Goal: Communication & Community: Answer question/provide support

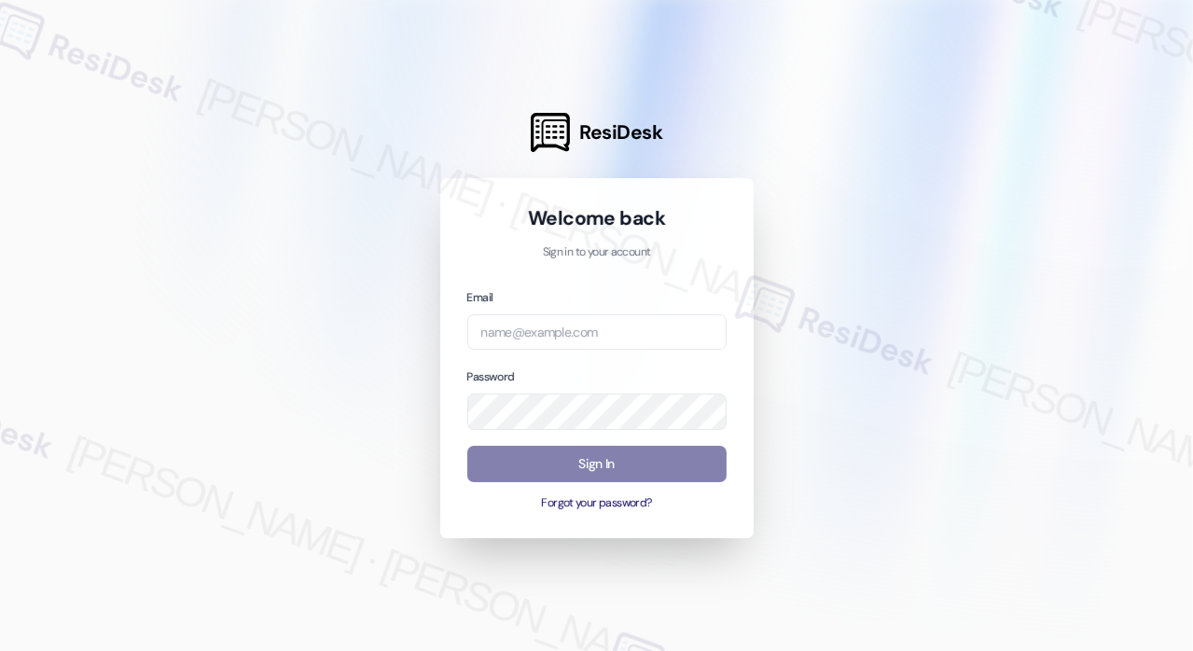
click at [1045, 104] on div at bounding box center [596, 325] width 1193 height 651
click at [639, 318] on input "email" at bounding box center [596, 332] width 259 height 36
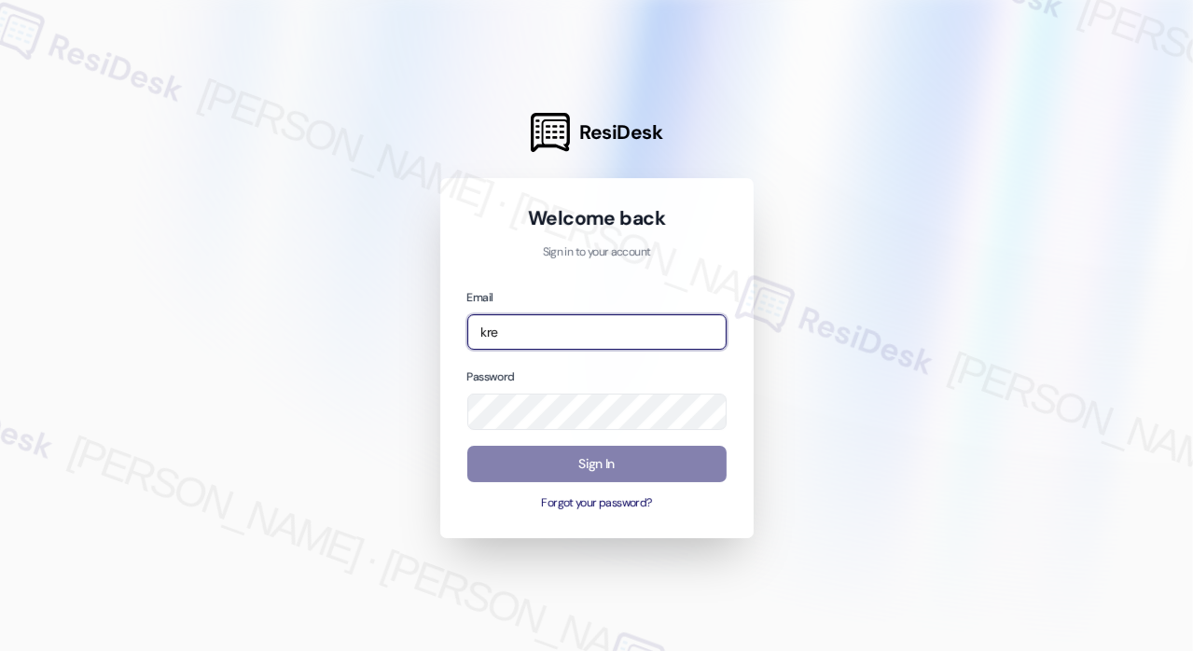
type input "[EMAIL_ADDRESS][PERSON_NAME][PERSON_NAME][DOMAIN_NAME]"
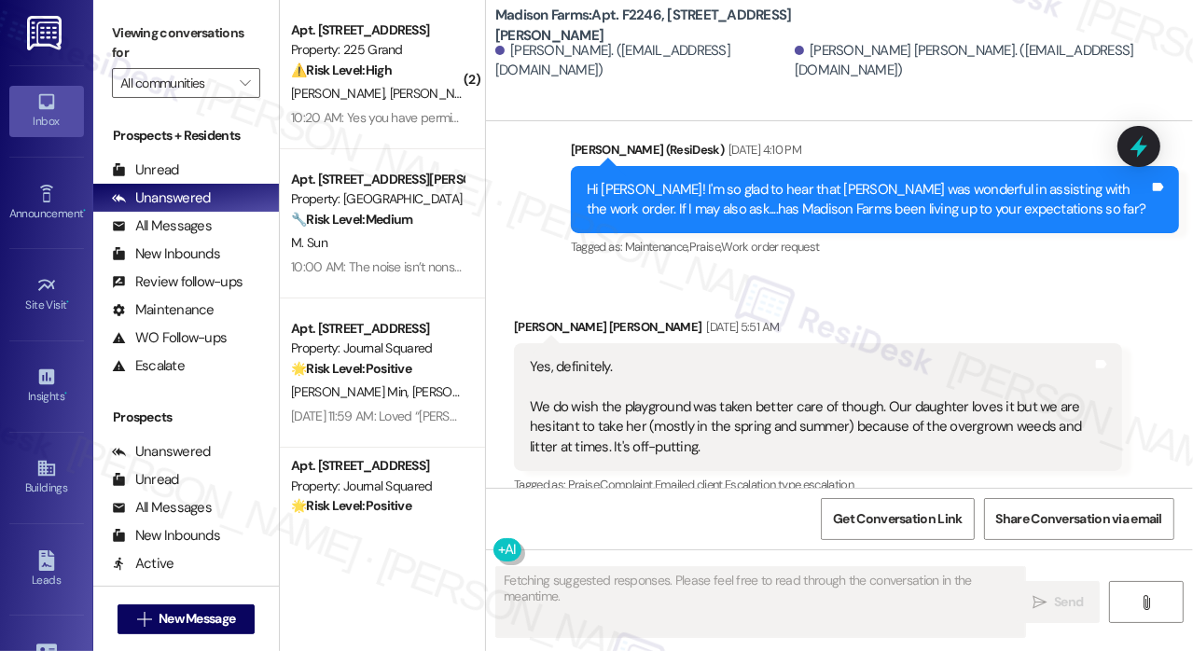
scroll to position [4336, 0]
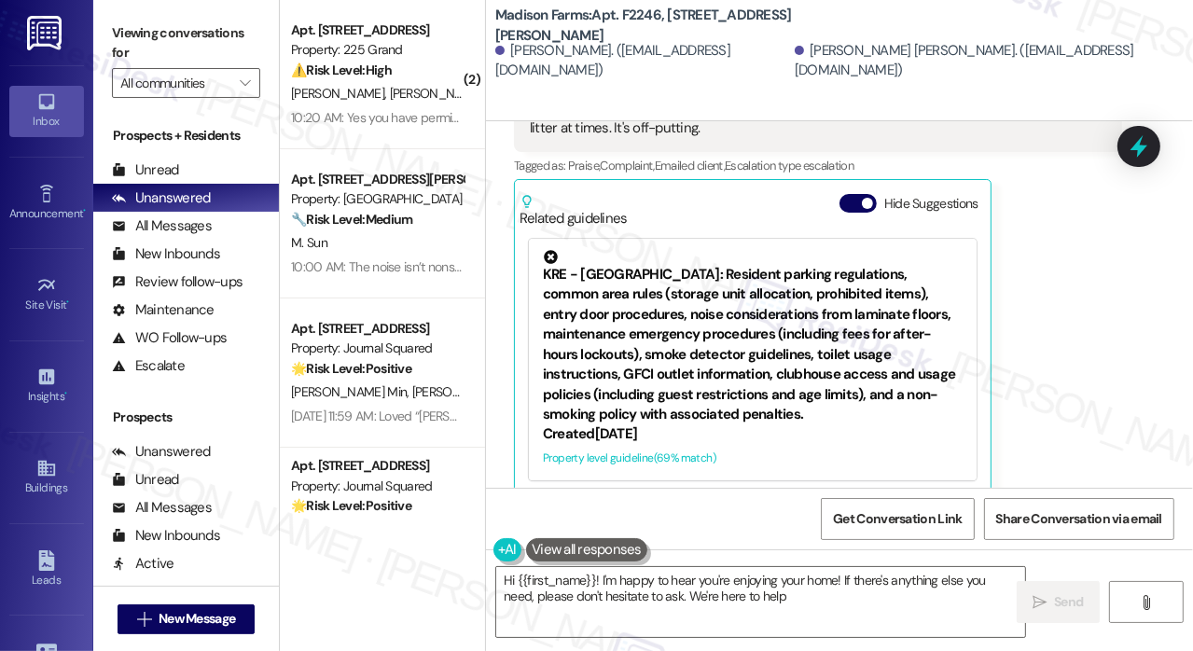
type textarea "Hi {{first_name}}! I'm happy to hear you're enjoying your home! If there's anyt…"
click at [1054, 256] on div "[PERSON_NAME] [PERSON_NAME] [DATE] 5:51 AM Yes, definitely. We do wish the play…" at bounding box center [818, 246] width 608 height 497
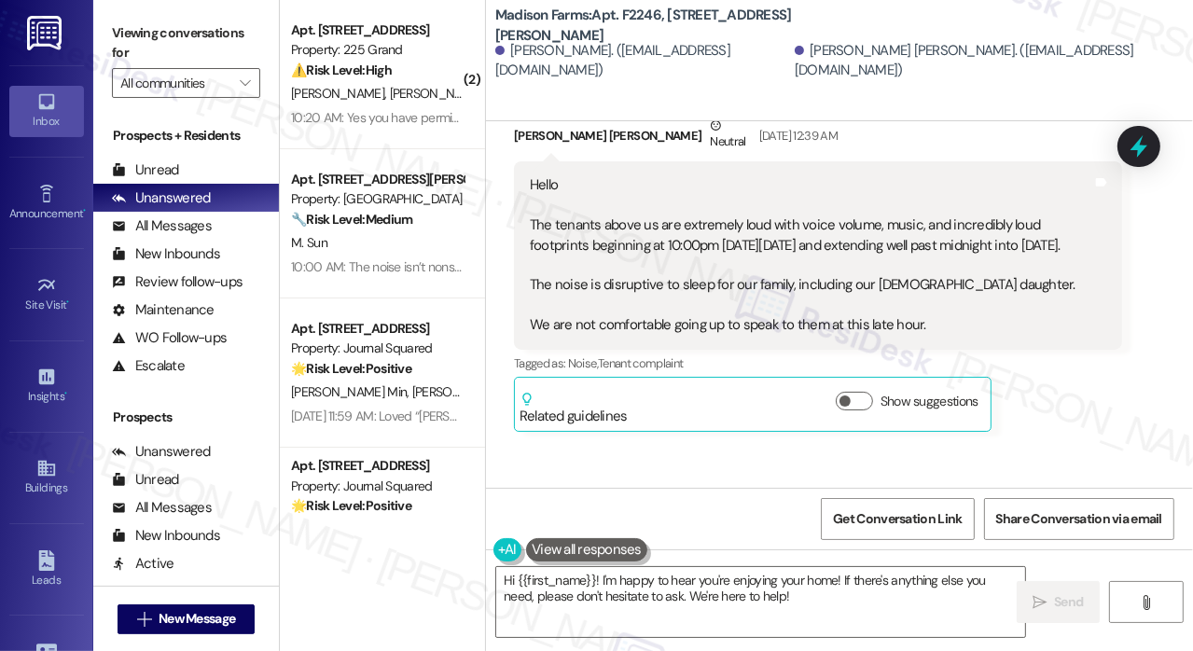
scroll to position [1749, 0]
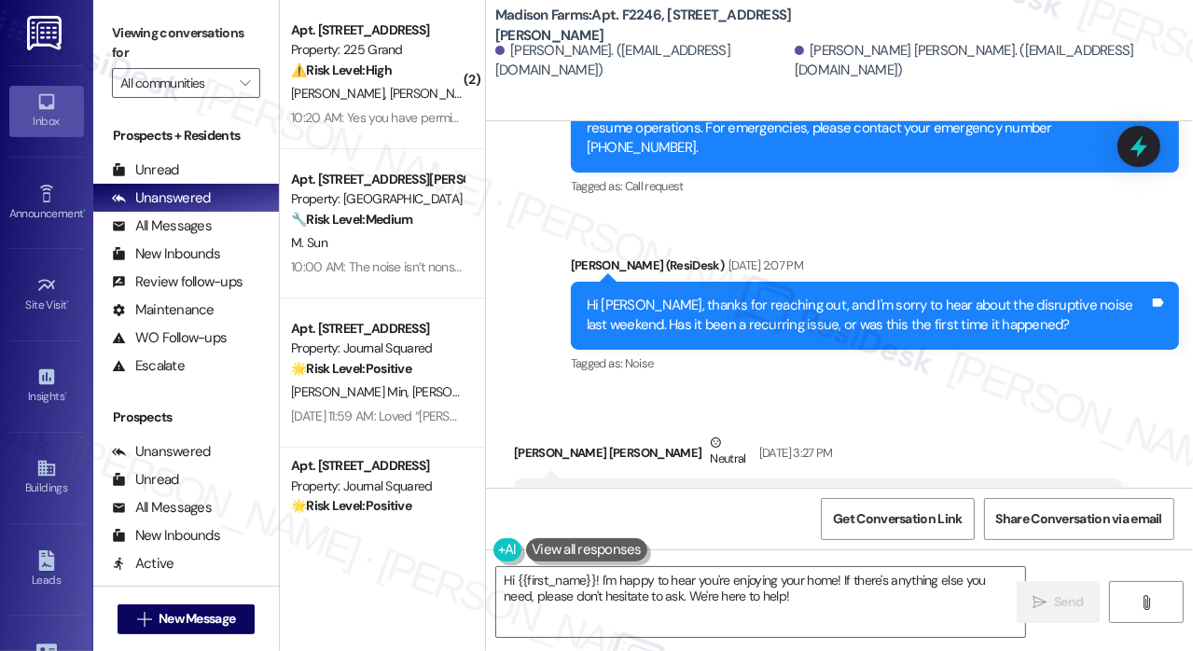
click at [810, 320] on div "Hi [PERSON_NAME], thanks for reaching out, and I'm sorry to hear about the disr…" at bounding box center [868, 316] width 562 height 40
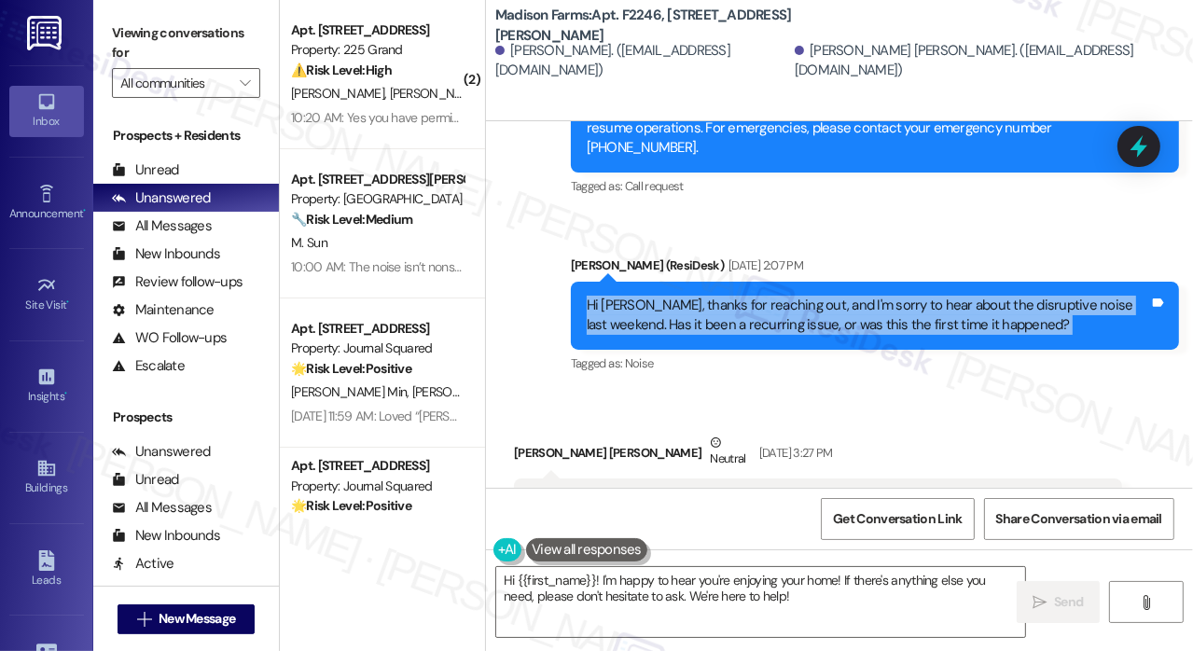
click at [810, 320] on div "Hi [PERSON_NAME], thanks for reaching out, and I'm sorry to hear about the disr…" at bounding box center [868, 316] width 562 height 40
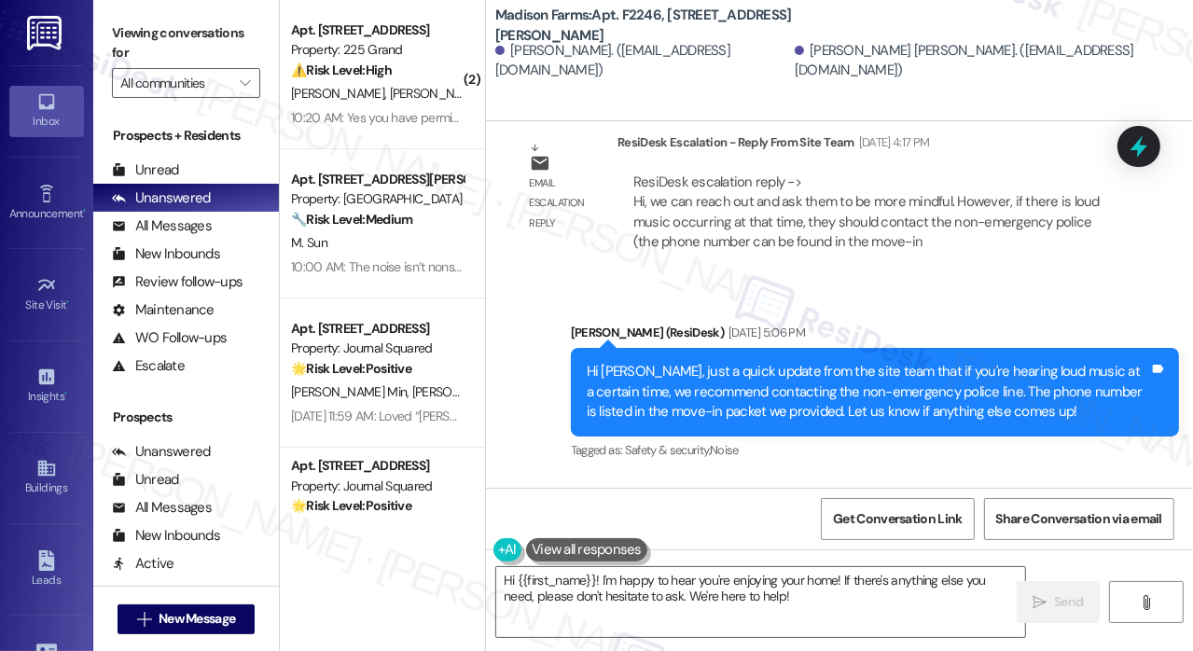
scroll to position [2909, 0]
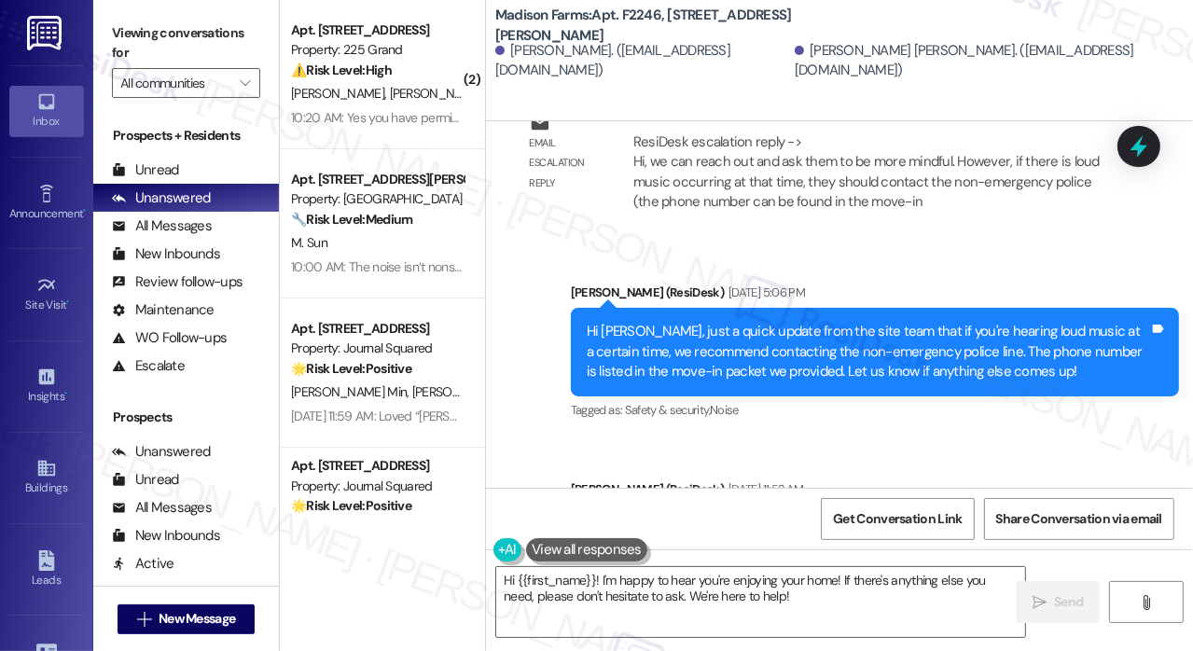
click at [708, 308] on div "Hi [PERSON_NAME], just a quick update from the site team that if you're hearing…" at bounding box center [875, 352] width 608 height 88
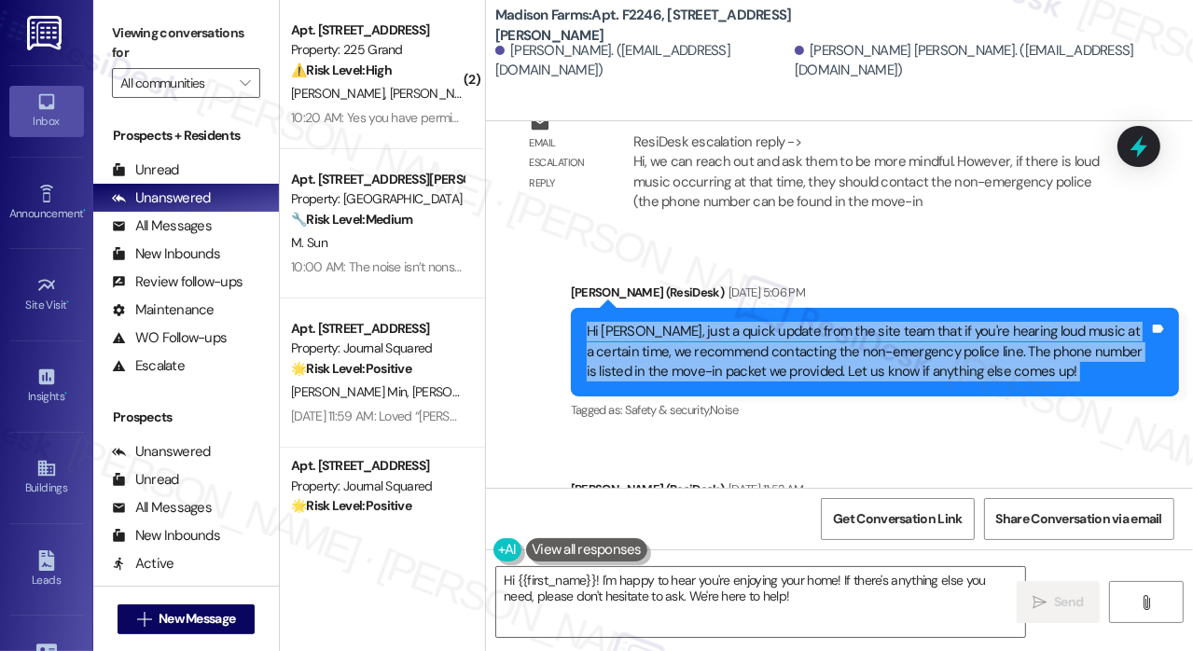
click at [708, 308] on div "Hi [PERSON_NAME], just a quick update from the site team that if you're hearing…" at bounding box center [875, 352] width 608 height 88
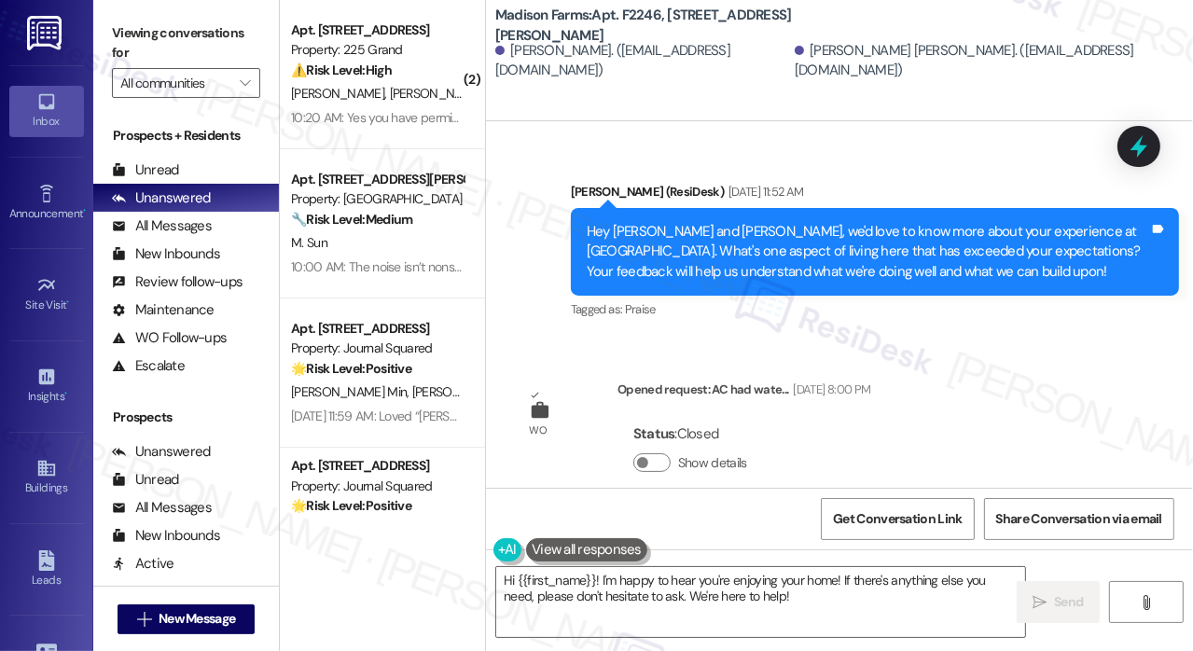
scroll to position [3189, 0]
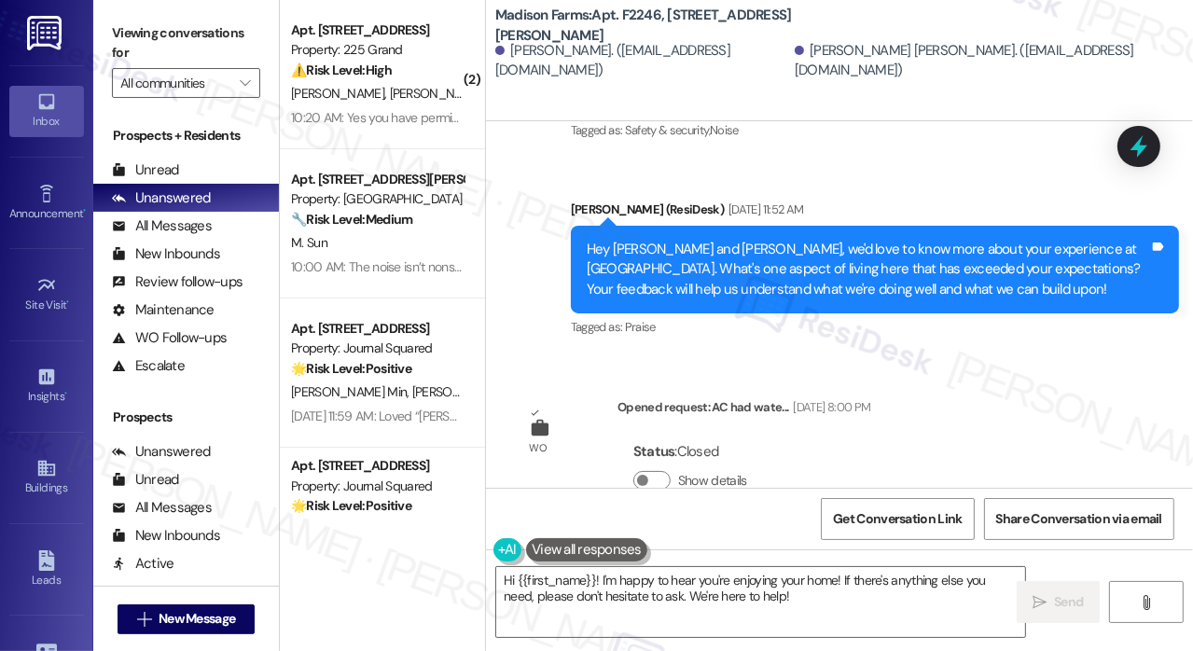
click at [734, 245] on div "Hey [PERSON_NAME] and [PERSON_NAME], we'd love to know more about your experien…" at bounding box center [868, 270] width 562 height 60
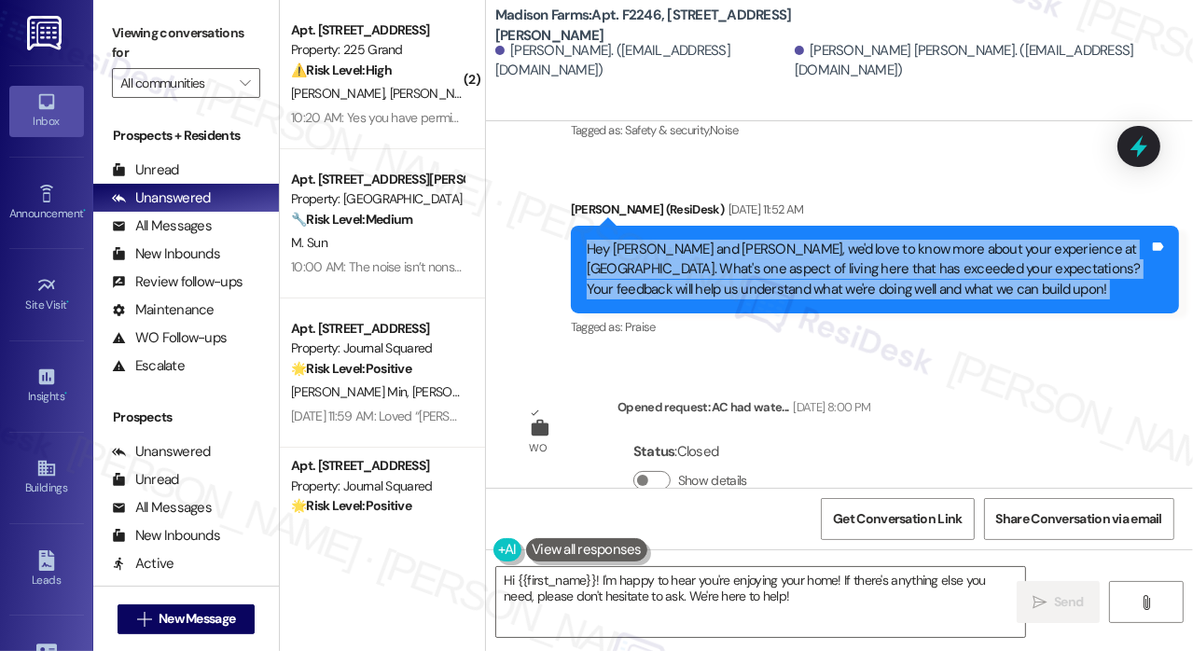
click at [734, 245] on div "Hey [PERSON_NAME] and [PERSON_NAME], we'd love to know more about your experien…" at bounding box center [868, 270] width 562 height 60
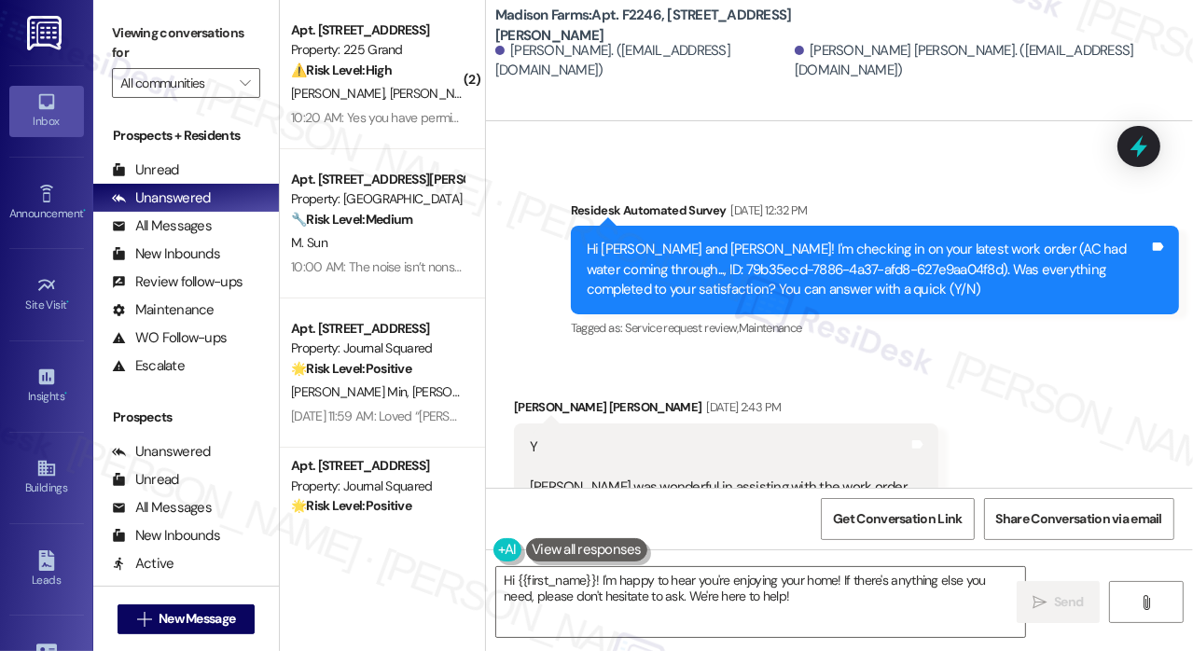
click at [763, 271] on div "Hi [PERSON_NAME] and [PERSON_NAME]! I'm checking in on your latest work order (…" at bounding box center [868, 270] width 562 height 60
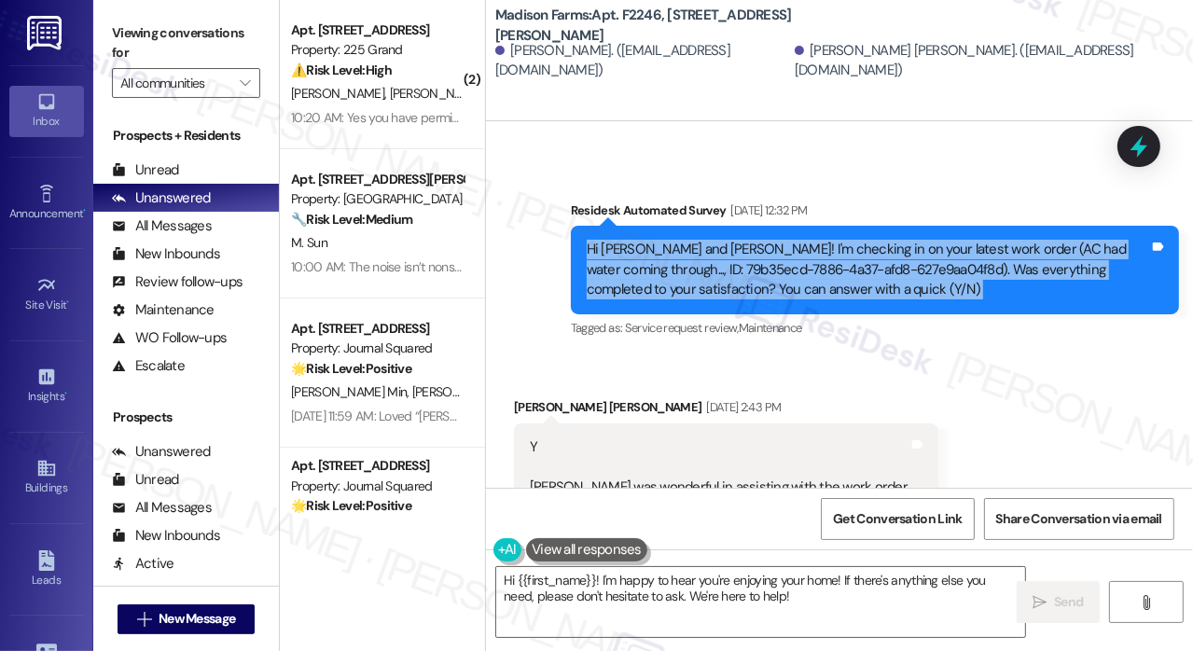
click at [763, 271] on div "Hi [PERSON_NAME] and [PERSON_NAME]! I'm checking in on your latest work order (…" at bounding box center [868, 270] width 562 height 60
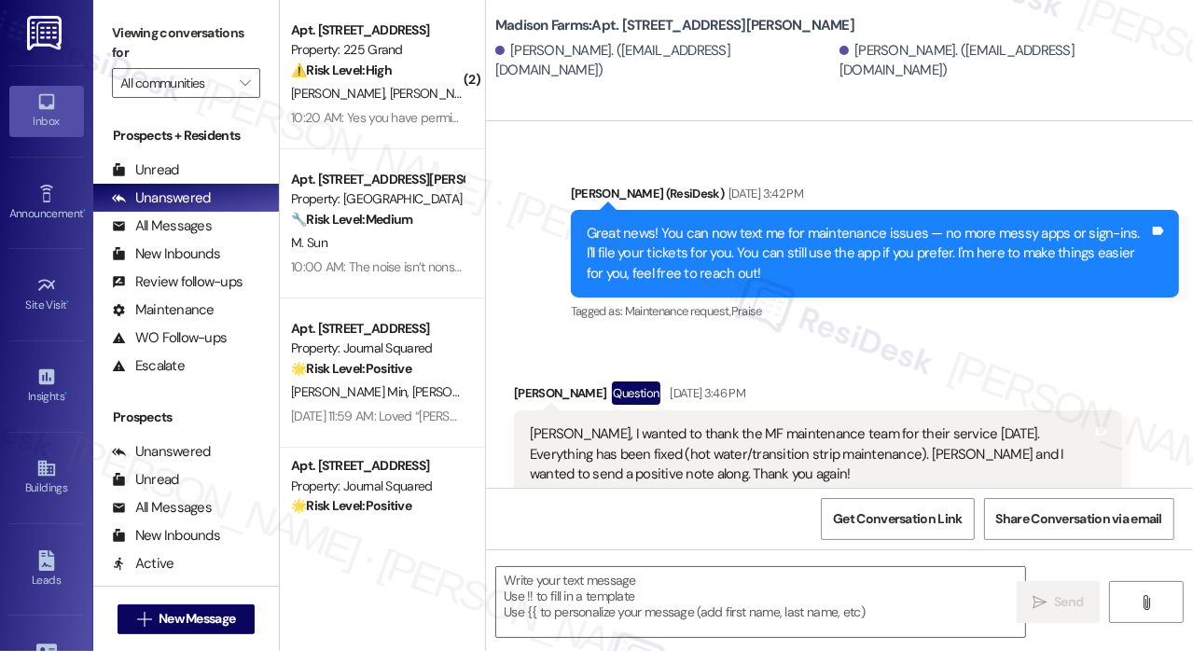
type textarea "Fetching suggested responses. Please feel free to read through the conversation…"
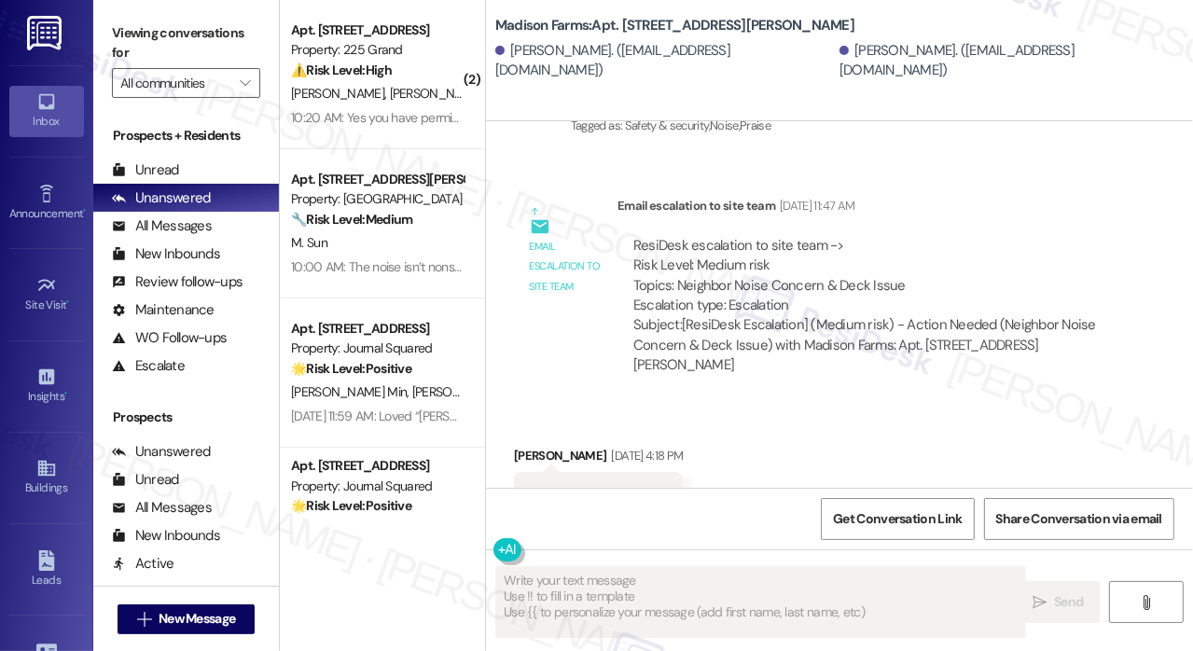
scroll to position [3388, 0]
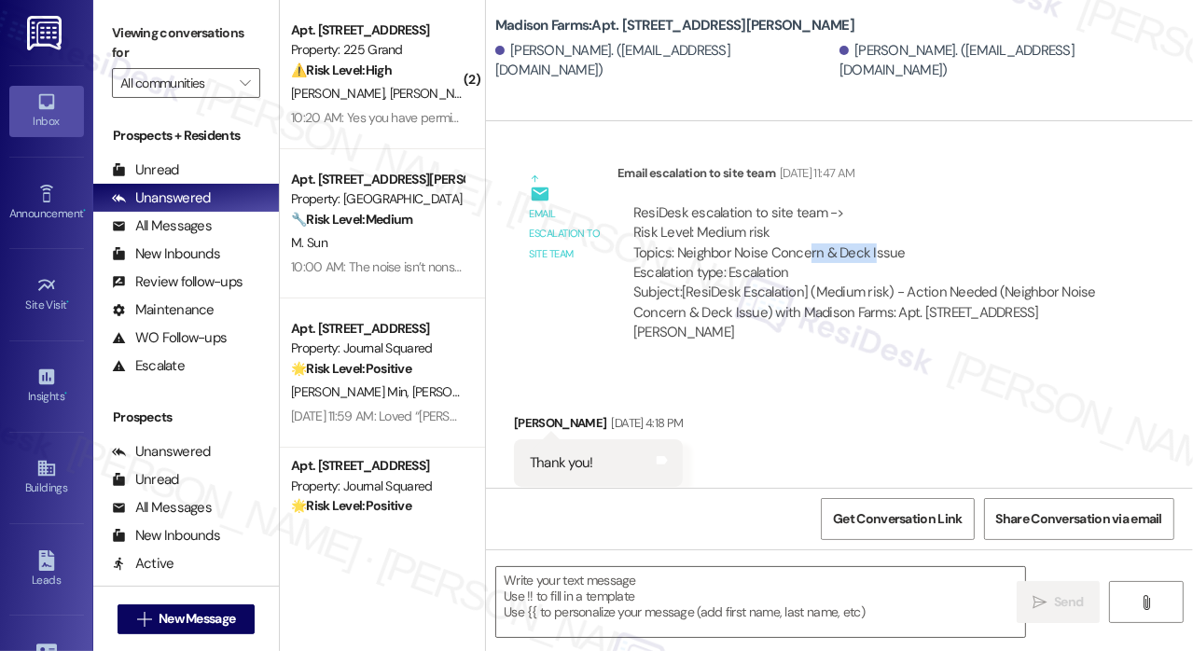
drag, startPoint x: 805, startPoint y: 215, endPoint x: 872, endPoint y: 215, distance: 67.2
click at [872, 215] on div "ResiDesk escalation to site team -> Risk Level: Medium risk Topics: Neighbor No…" at bounding box center [869, 243] width 473 height 80
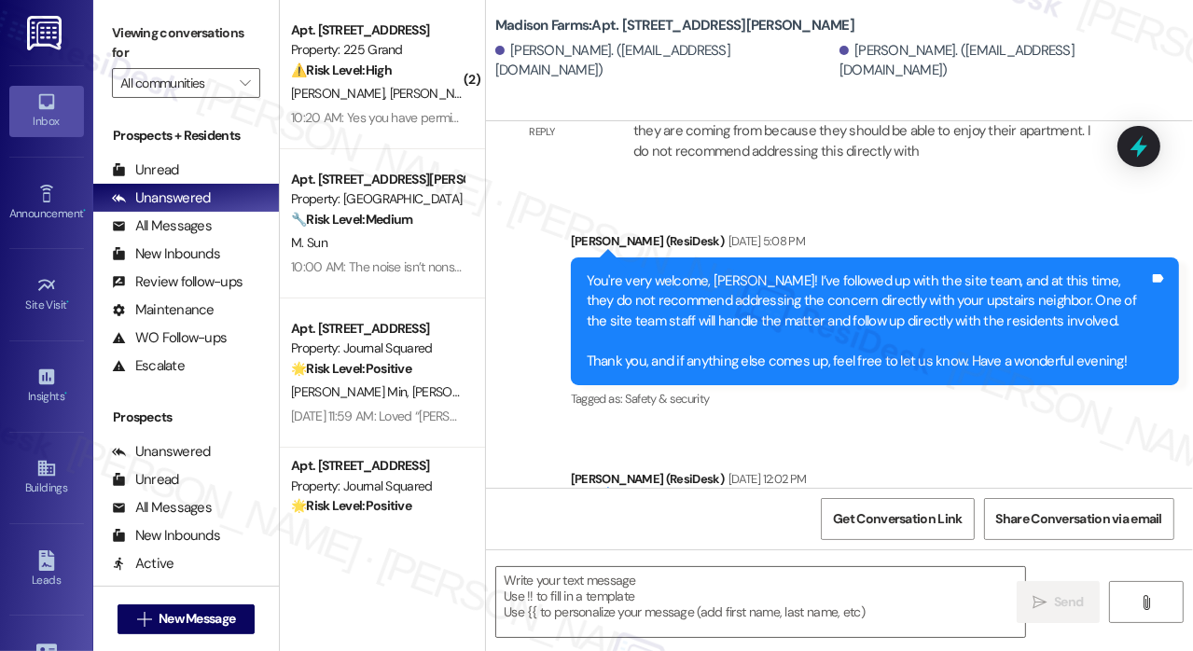
scroll to position [3948, 0]
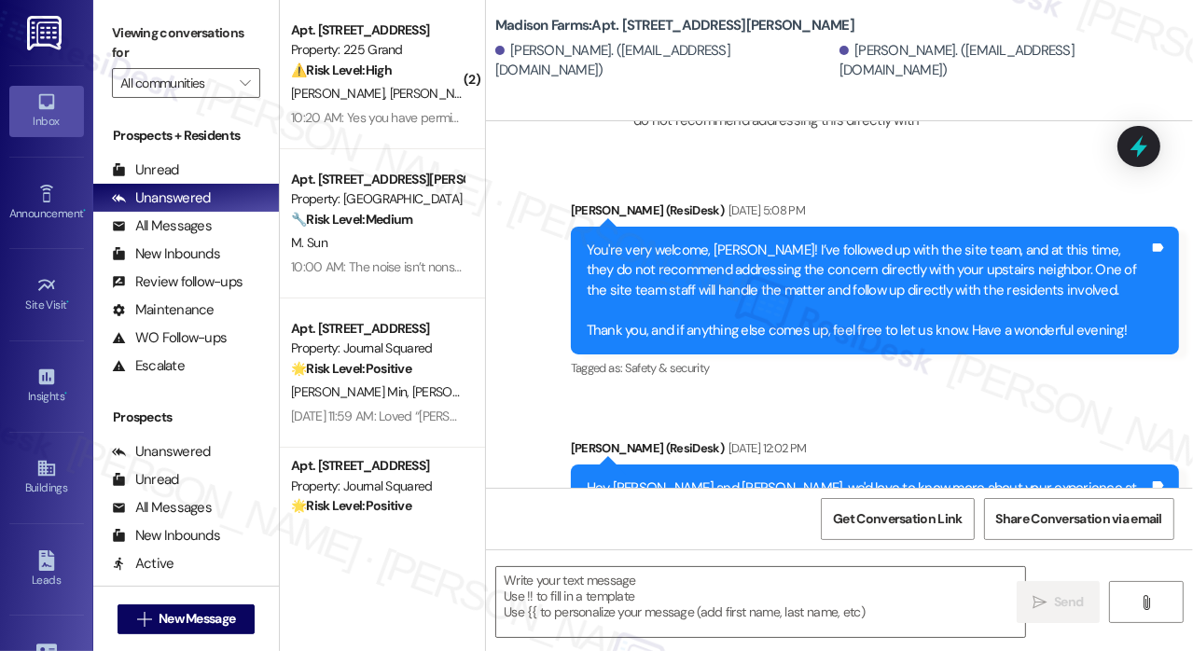
click at [817, 241] on div "You're very welcome, [PERSON_NAME]! I’ve followed up with the site team, and at…" at bounding box center [868, 291] width 562 height 100
click at [817, 241] on div "You're very welcome, Melissa! I’ve followed up with the site team, and at this …" at bounding box center [868, 291] width 562 height 100
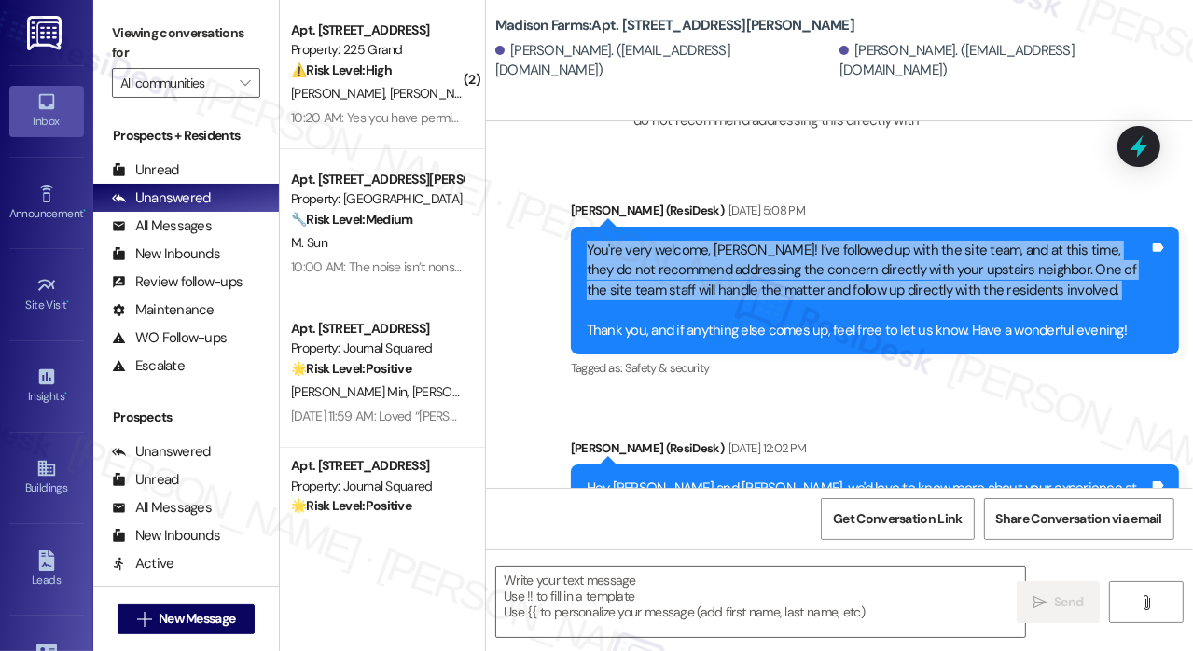
click at [817, 241] on div "You're very welcome, Melissa! I’ve followed up with the site team, and at this …" at bounding box center [868, 291] width 562 height 100
click at [932, 241] on div "You're very welcome, Melissa! I’ve followed up with the site team, and at this …" at bounding box center [868, 291] width 562 height 100
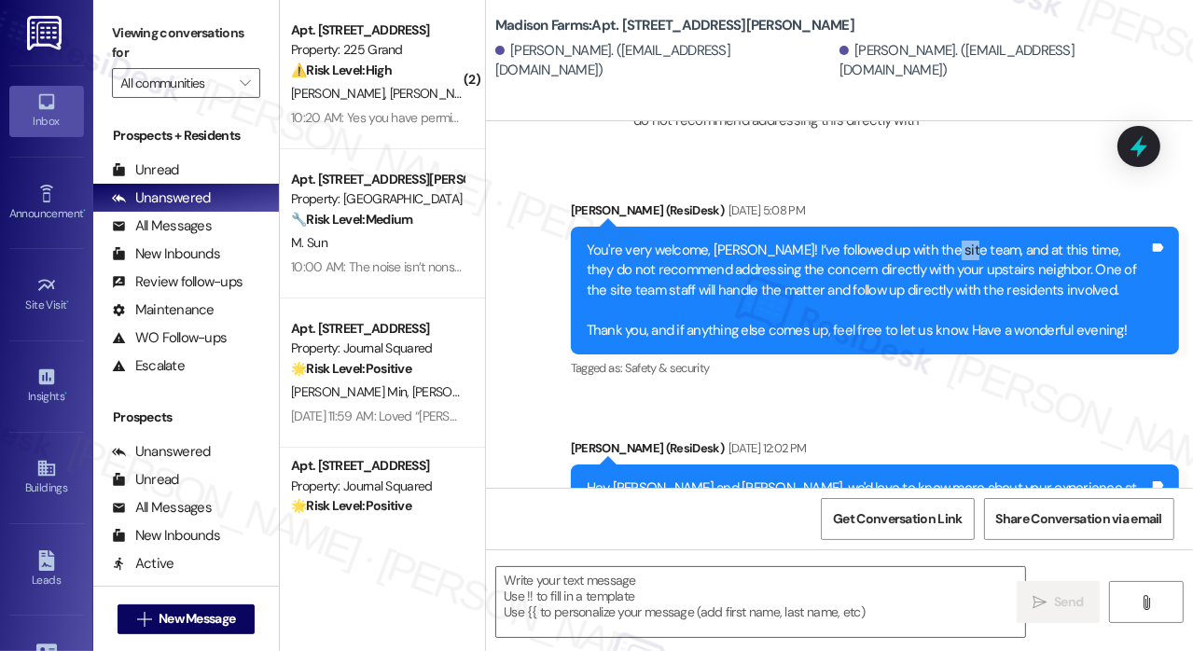
click at [932, 241] on div "You're very welcome, Melissa! I’ve followed up with the site team, and at this …" at bounding box center [868, 291] width 562 height 100
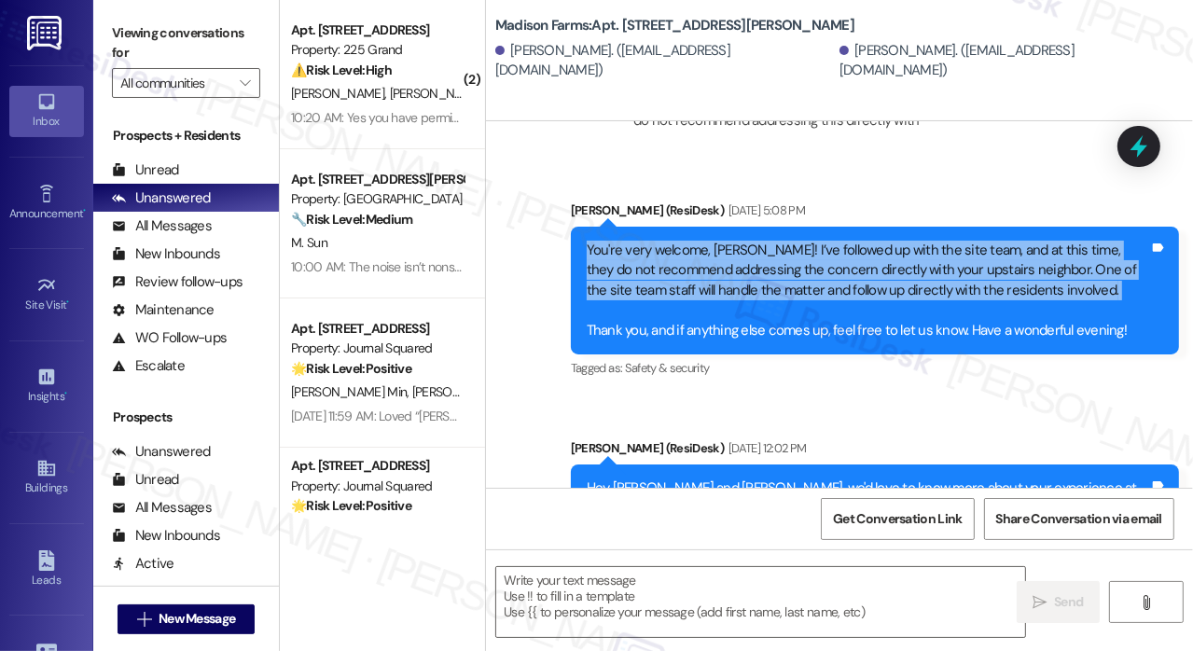
click at [932, 241] on div "You're very welcome, Melissa! I’ve followed up with the site team, and at this …" at bounding box center [868, 291] width 562 height 100
click at [739, 241] on div "You're very welcome, Melissa! I’ve followed up with the site team, and at this …" at bounding box center [868, 291] width 562 height 100
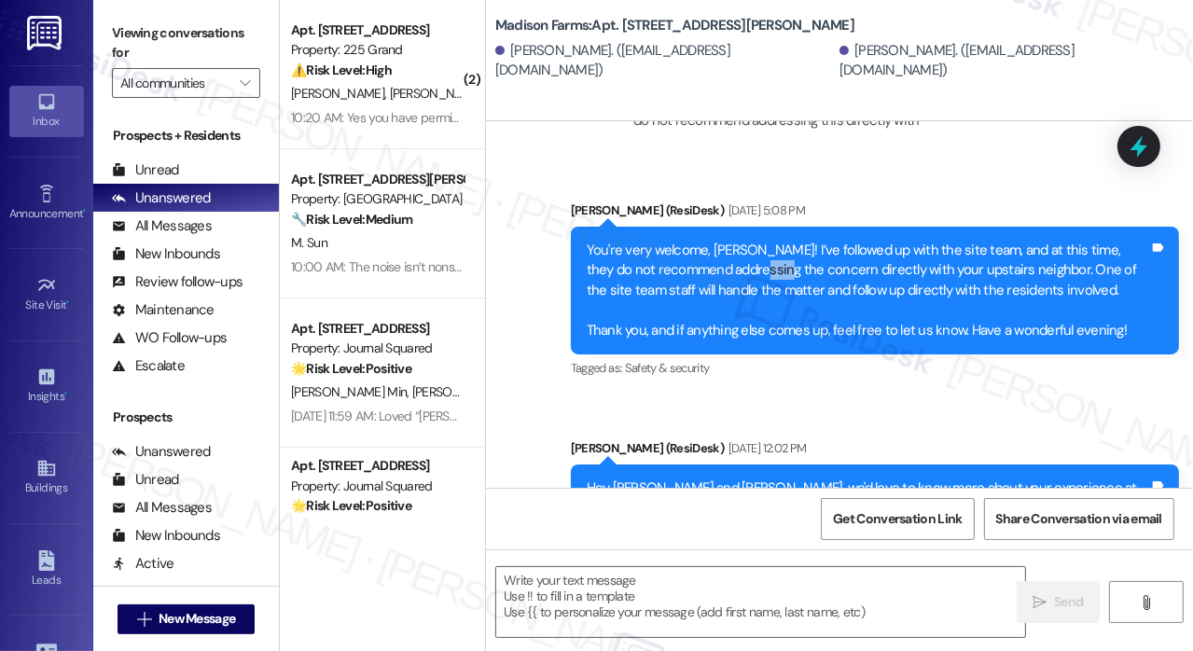
click at [739, 241] on div "You're very welcome, Melissa! I’ve followed up with the site team, and at this …" at bounding box center [868, 291] width 562 height 100
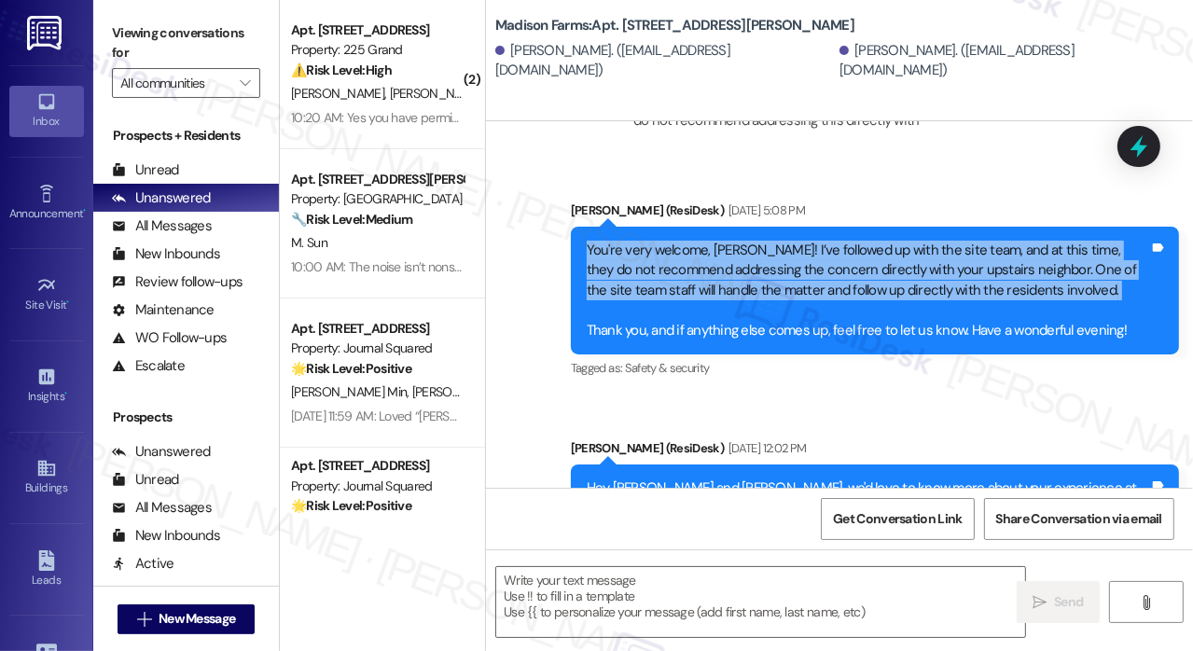
click at [739, 241] on div "You're very welcome, Melissa! I’ve followed up with the site team, and at this …" at bounding box center [868, 291] width 562 height 100
click at [754, 241] on div "You're very welcome, Melissa! I’ve followed up with the site team, and at this …" at bounding box center [868, 291] width 562 height 100
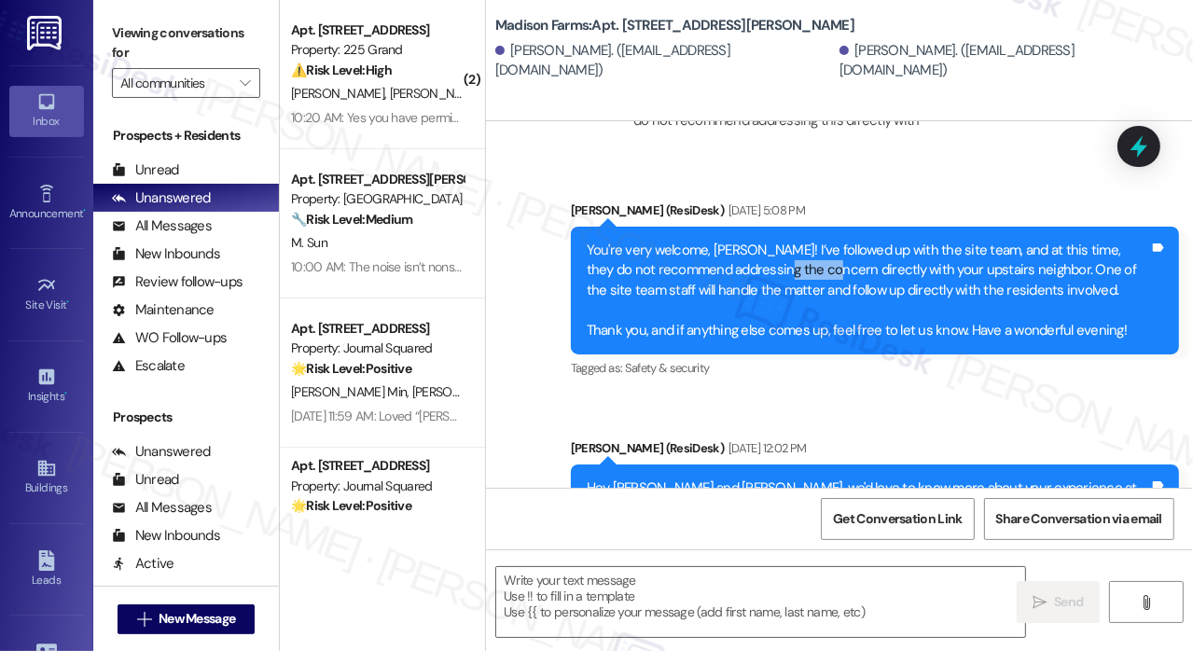
click at [755, 241] on div "You're very welcome, Melissa! I’ve followed up with the site team, and at this …" at bounding box center [868, 291] width 562 height 100
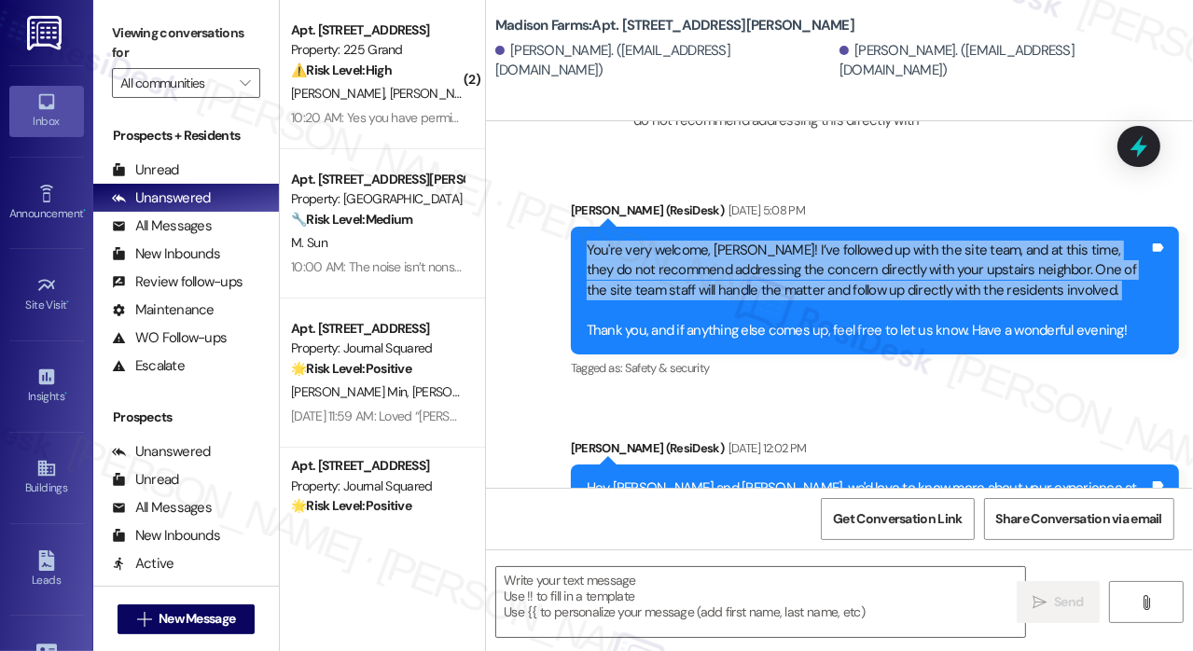
click at [755, 241] on div "You're very welcome, Melissa! I’ve followed up with the site team, and at this …" at bounding box center [868, 291] width 562 height 100
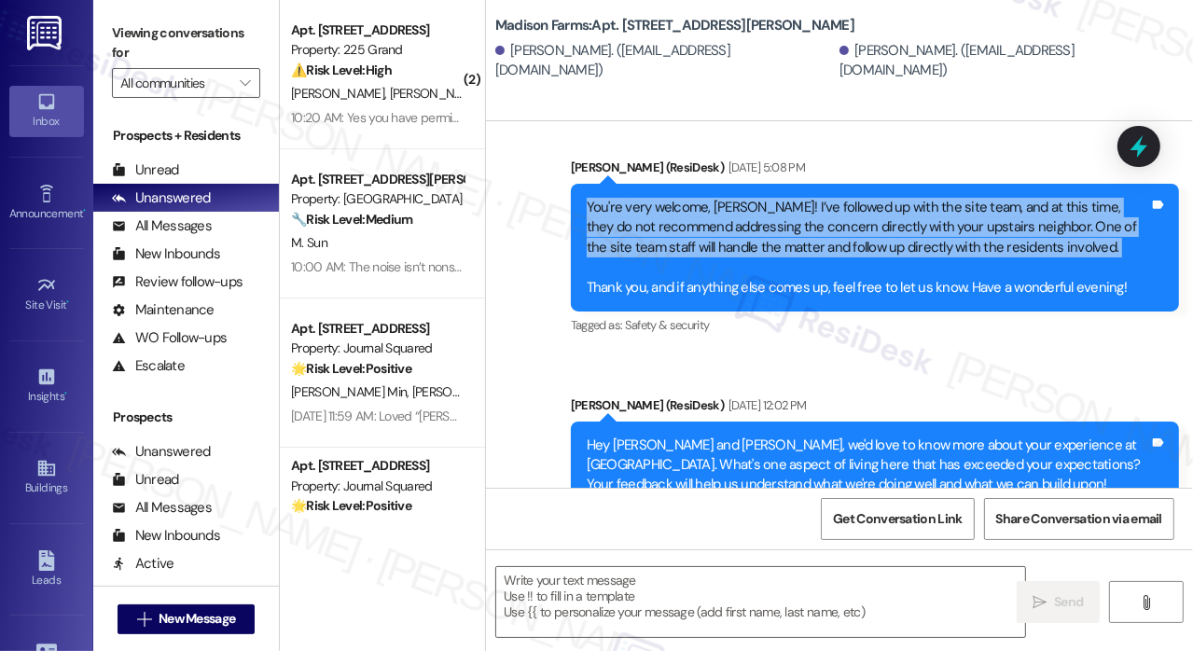
scroll to position [4014, 0]
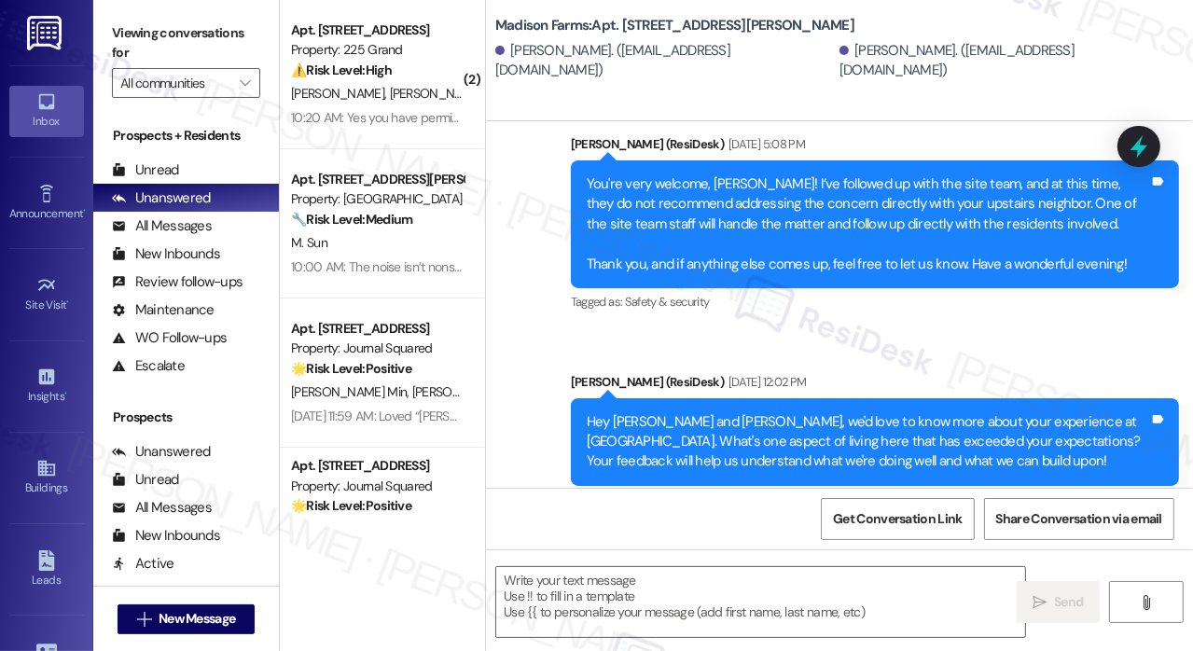
click at [750, 229] on div "You're very welcome, Melissa! I’ve followed up with the site team, and at this …" at bounding box center [868, 224] width 562 height 100
click at [747, 229] on div "You're very welcome, Melissa! I’ve followed up with the site team, and at this …" at bounding box center [868, 224] width 562 height 100
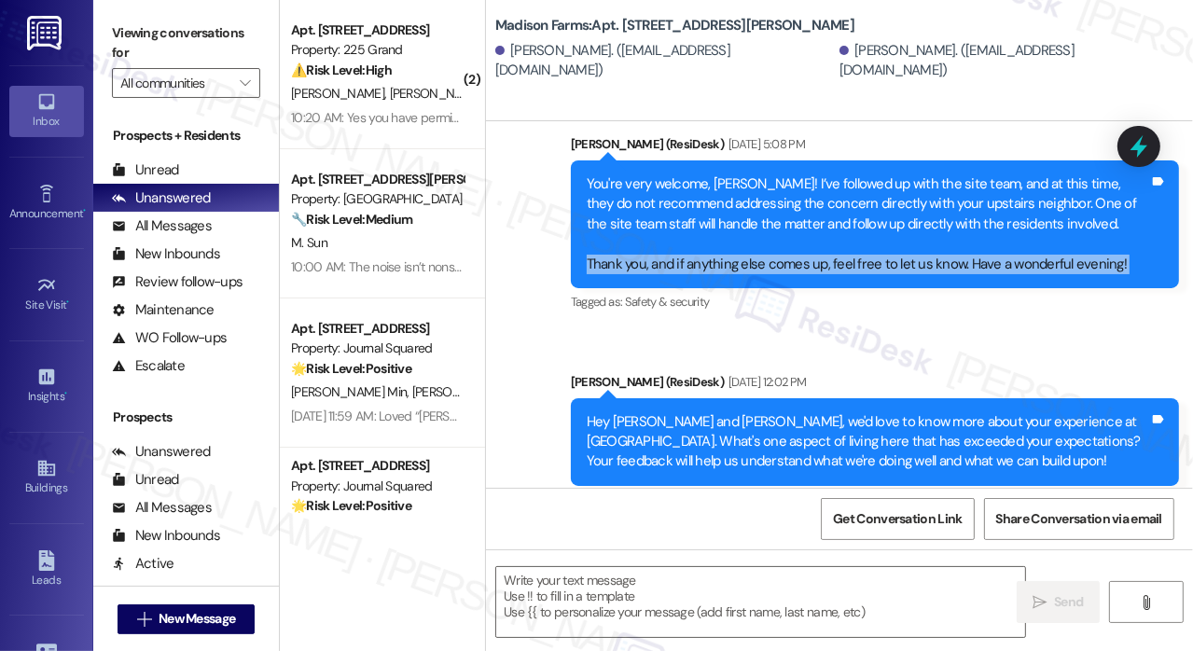
click at [747, 229] on div "You're very welcome, Melissa! I’ve followed up with the site team, and at this …" at bounding box center [868, 224] width 562 height 100
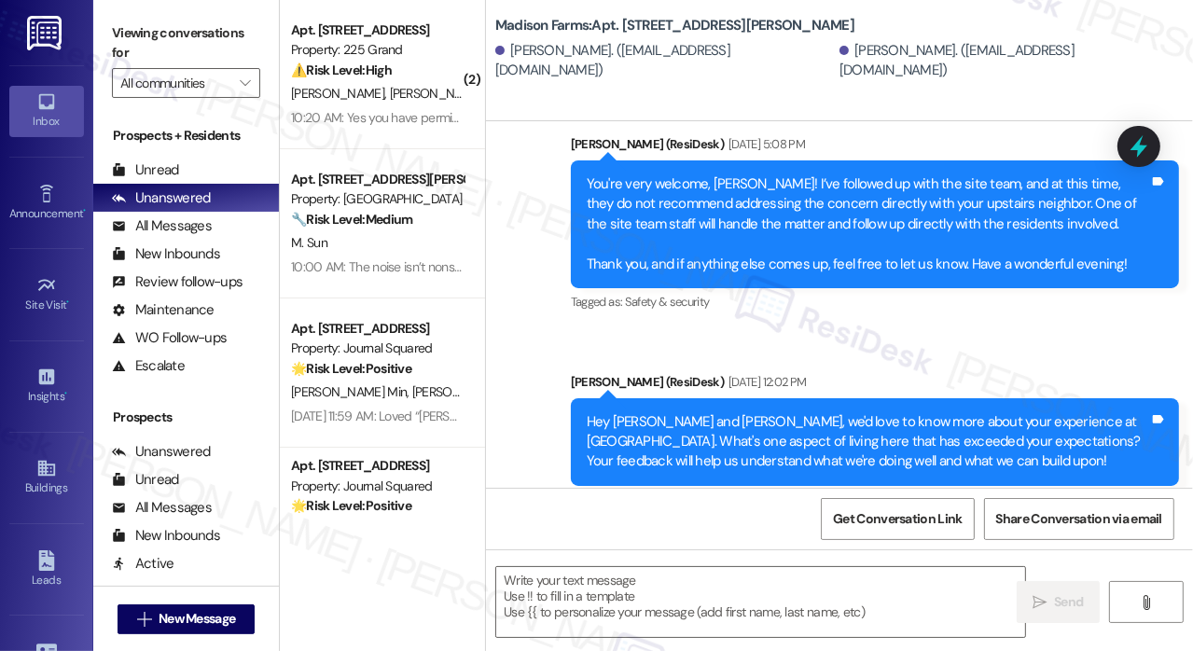
click at [1061, 192] on div "You're very welcome, Melissa! I’ve followed up with the site team, and at this …" at bounding box center [868, 224] width 562 height 100
click at [545, 59] on div "Melissa Dolan. (mmelko95@gmail.com)" at bounding box center [664, 61] width 339 height 40
click at [1067, 288] on div "Tagged as: Safety & security Click to highlight conversations about Safety & se…" at bounding box center [875, 301] width 608 height 27
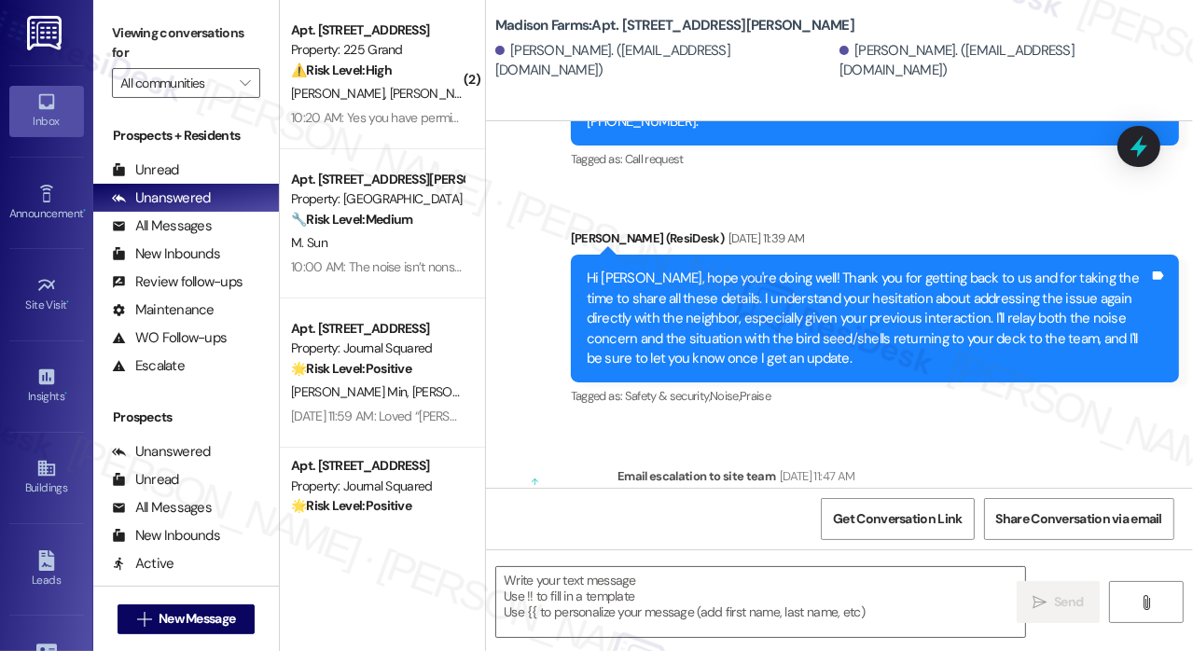
scroll to position [3082, 0]
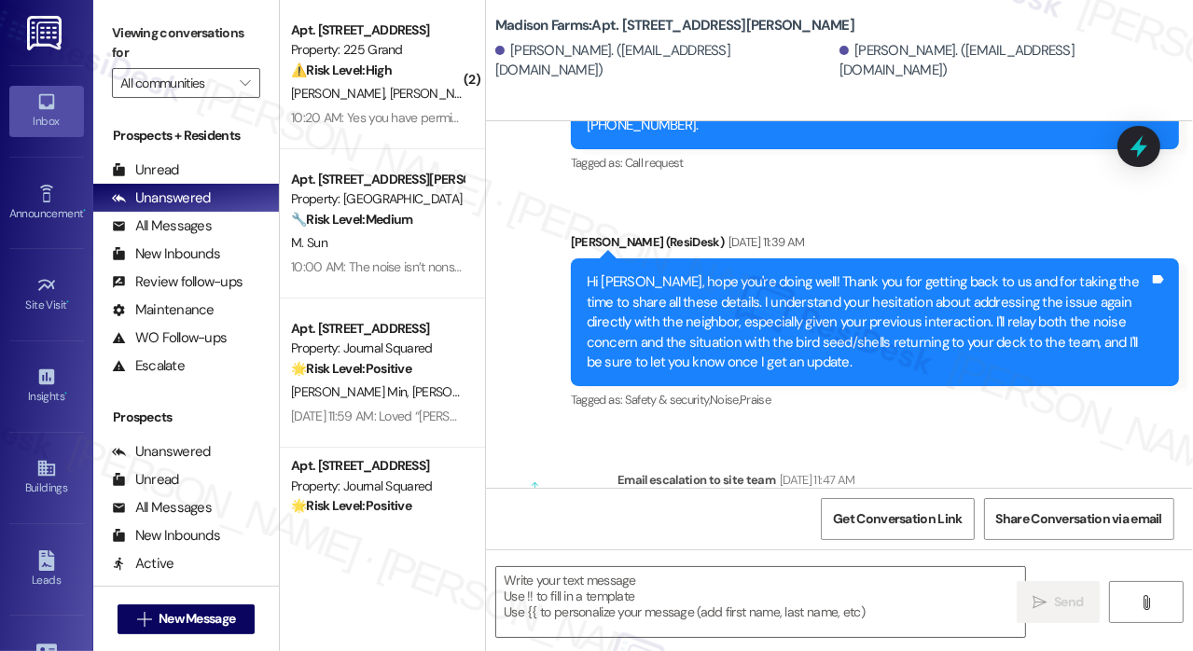
click at [969, 324] on div "Hi Melissa, hope you're doing well! Thank you for getting back to us and for ta…" at bounding box center [868, 322] width 562 height 100
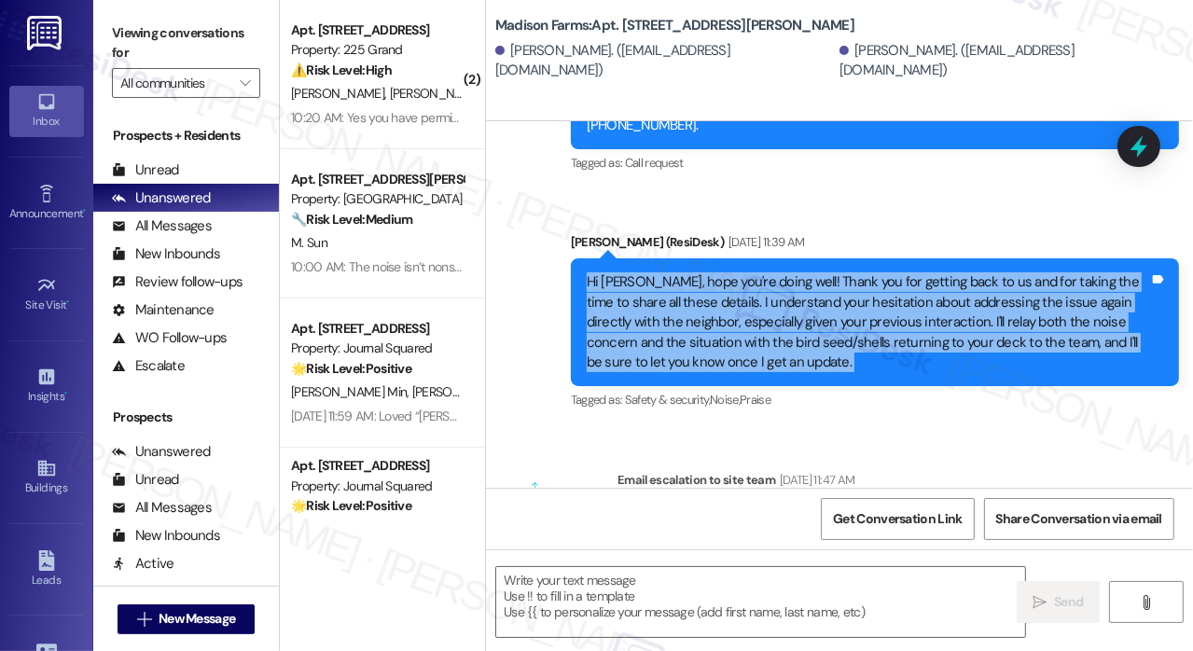
click at [969, 324] on div "Hi Melissa, hope you're doing well! Thank you for getting back to us and for ta…" at bounding box center [868, 322] width 562 height 100
click at [965, 272] on div "Hi Melissa, hope you're doing well! Thank you for getting back to us and for ta…" at bounding box center [868, 322] width 562 height 100
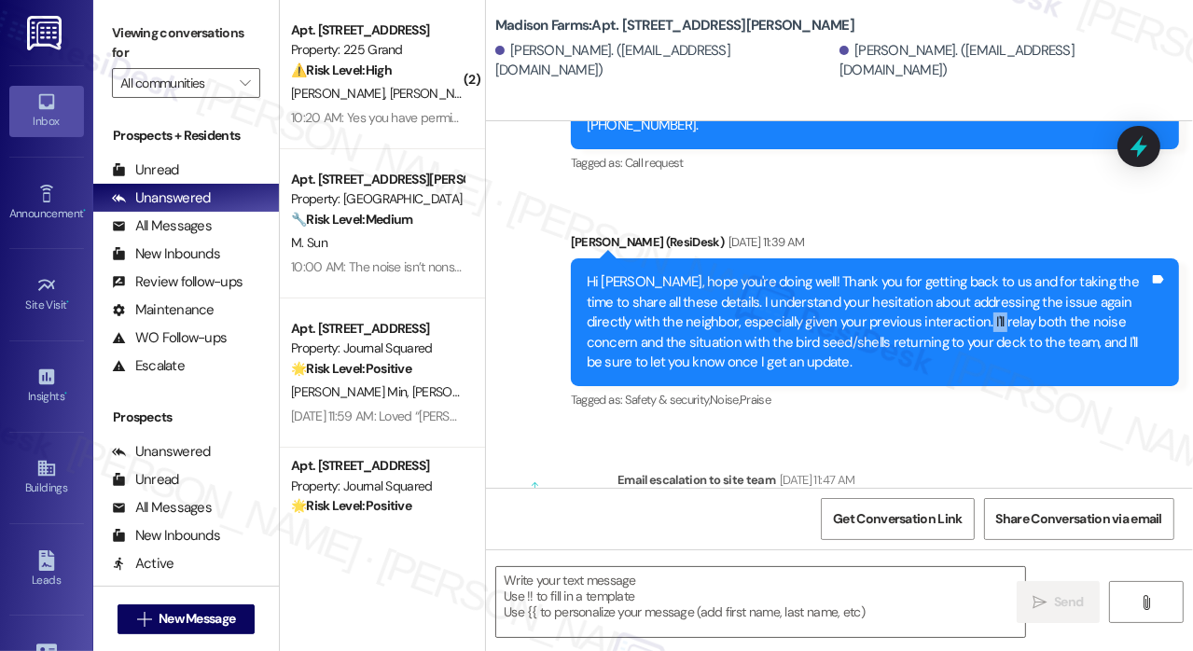
click at [965, 272] on div "Hi Melissa, hope you're doing well! Thank you for getting back to us and for ta…" at bounding box center [868, 322] width 562 height 100
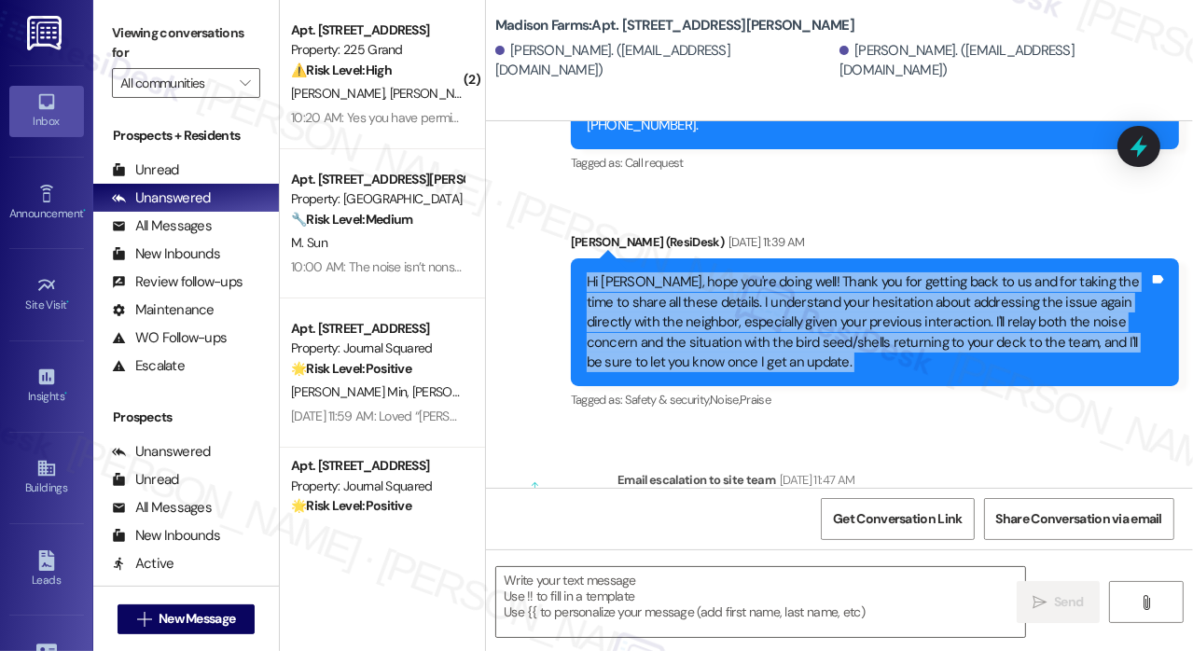
click at [965, 272] on div "Hi Melissa, hope you're doing well! Thank you for getting back to us and for ta…" at bounding box center [868, 322] width 562 height 100
click at [886, 286] on div "Hi Melissa, hope you're doing well! Thank you for getting back to us and for ta…" at bounding box center [868, 322] width 562 height 100
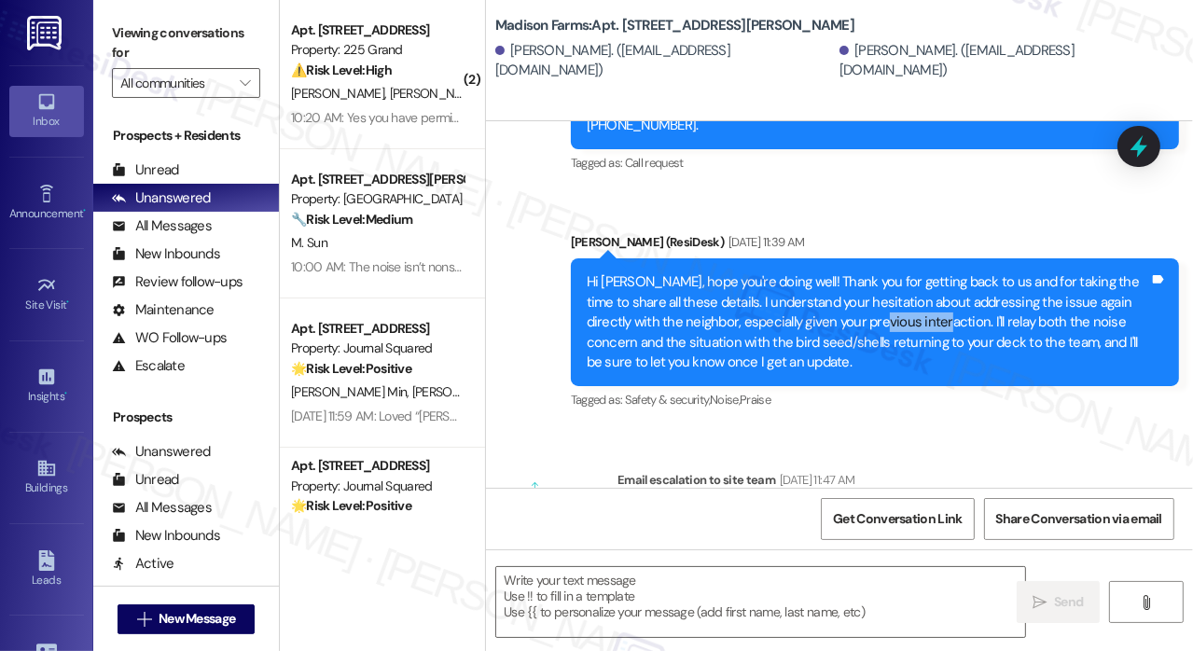
click at [886, 286] on div "Hi Melissa, hope you're doing well! Thank you for getting back to us and for ta…" at bounding box center [868, 322] width 562 height 100
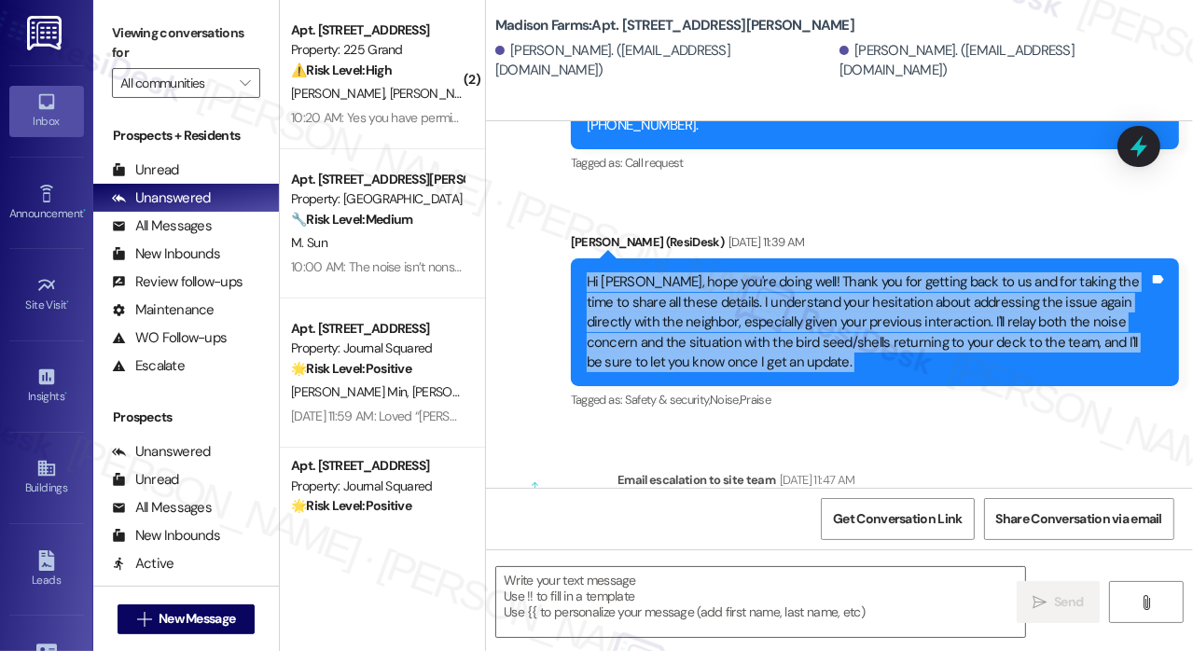
click at [886, 286] on div "Hi Melissa, hope you're doing well! Thank you for getting back to us and for ta…" at bounding box center [868, 322] width 562 height 100
drag, startPoint x: 1050, startPoint y: 178, endPoint x: 1018, endPoint y: 163, distance: 35.0
click at [1050, 218] on div "Sent via SMS Jane (ResiDesk) Jun 17, 2025 at 11:39 AM Hi Melissa, hope you're d…" at bounding box center [875, 322] width 636 height 209
